Goal: Use online tool/utility: Utilize a website feature to perform a specific function

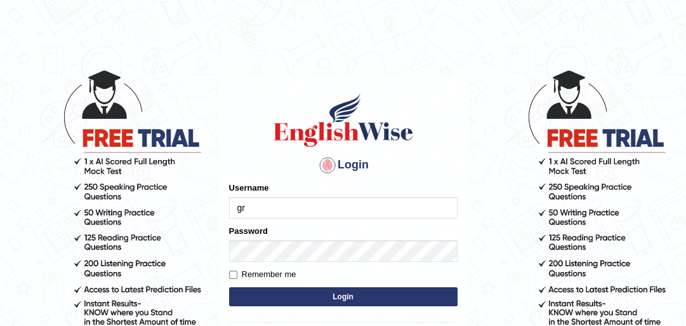
type input "g"
type input "cyrusgrg"
click at [350, 238] on div "Password" at bounding box center [343, 243] width 228 height 37
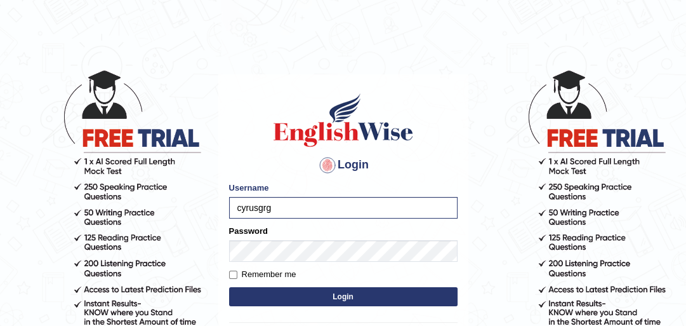
click at [237, 284] on form "Please fix the following errors: Username cyrusgrg Password Remember me Login" at bounding box center [343, 246] width 228 height 128
click at [238, 294] on button "Login" at bounding box center [343, 296] width 228 height 19
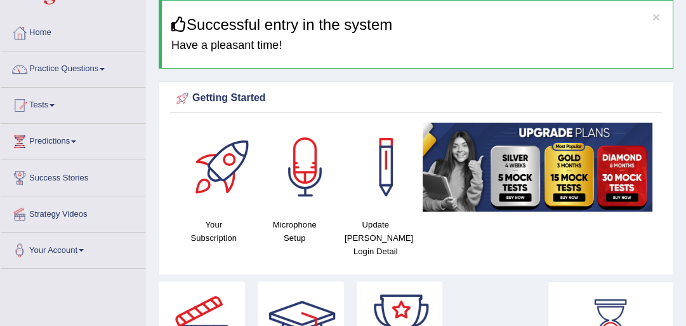
scroll to position [102, 0]
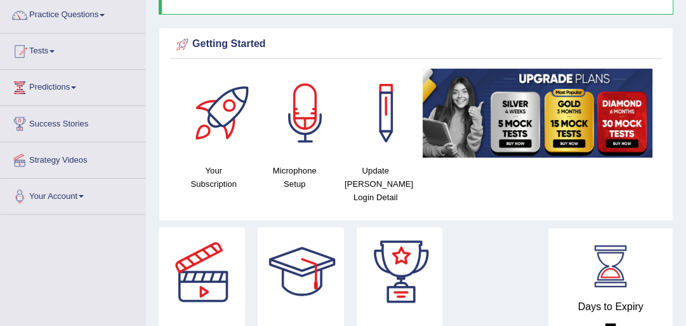
click at [290, 130] on div at bounding box center [305, 113] width 89 height 89
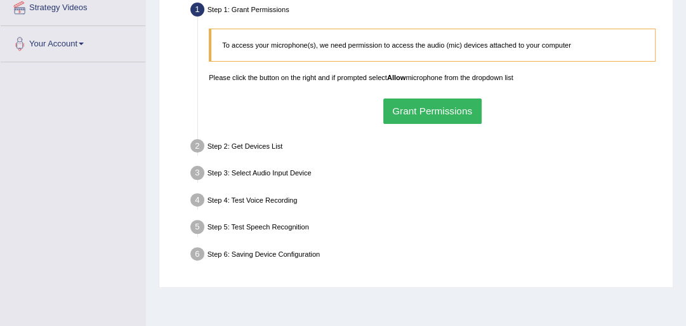
scroll to position [203, 0]
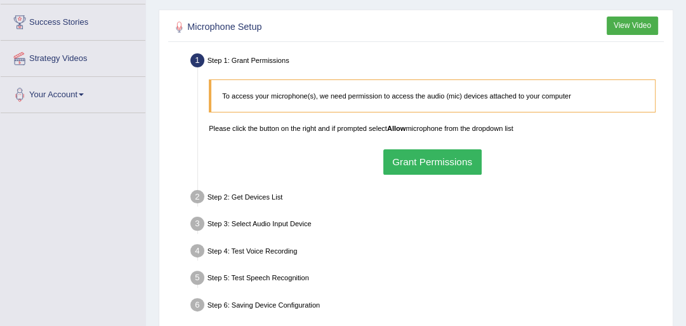
click at [423, 163] on button "Grant Permissions" at bounding box center [432, 161] width 98 height 25
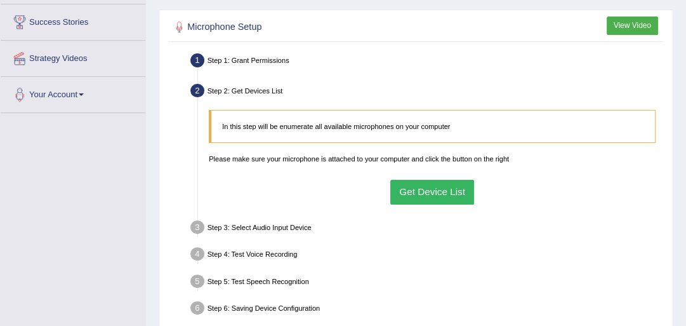
click at [419, 187] on button "Get Device List" at bounding box center [432, 192] width 84 height 25
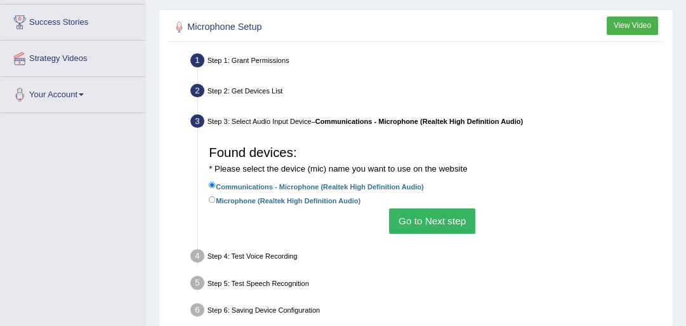
click at [416, 212] on button "Go to Next step" at bounding box center [432, 220] width 86 height 25
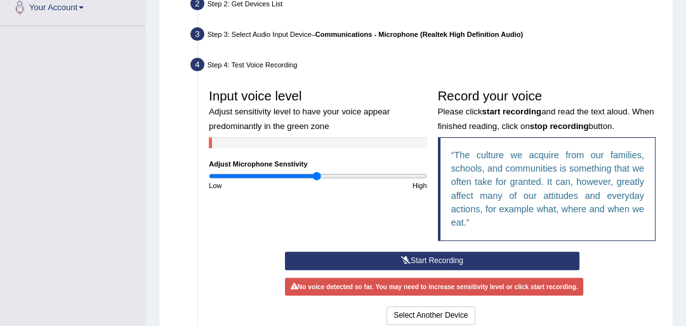
scroll to position [355, 0]
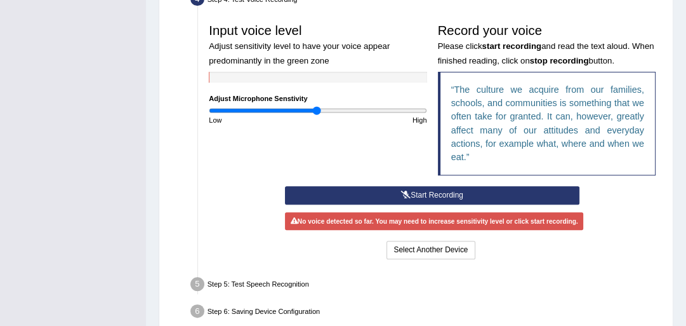
click at [415, 199] on button "Start Recording" at bounding box center [432, 195] width 294 height 18
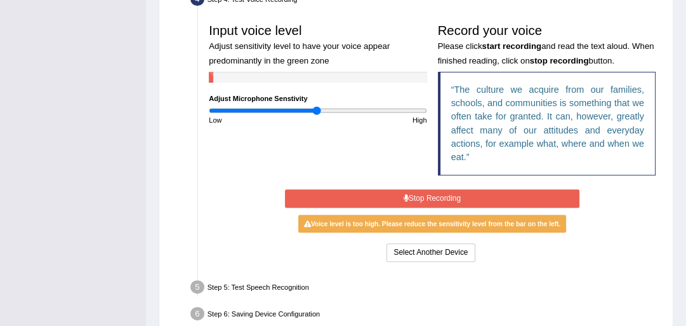
click at [444, 190] on button "Stop Recording" at bounding box center [432, 198] width 294 height 18
